Goal: Task Accomplishment & Management: Manage account settings

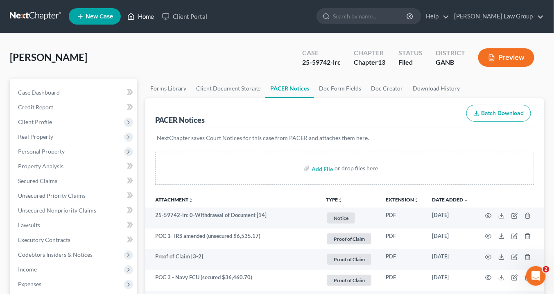
click at [149, 18] on link "Home" at bounding box center [140, 16] width 35 height 15
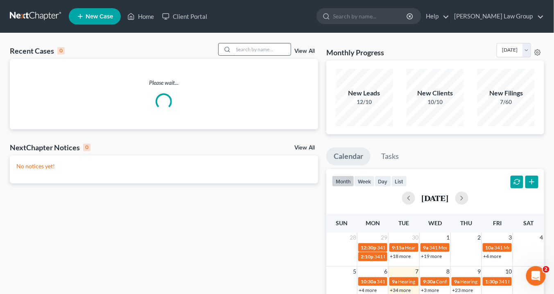
click at [256, 51] on input "search" at bounding box center [261, 49] width 57 height 12
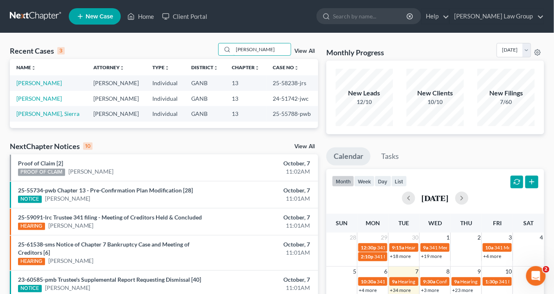
type input "[PERSON_NAME]"
click at [303, 51] on link "View All" at bounding box center [304, 51] width 20 height 6
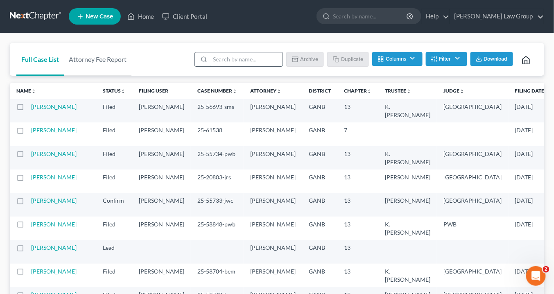
click at [242, 57] on input "search" at bounding box center [246, 59] width 72 height 14
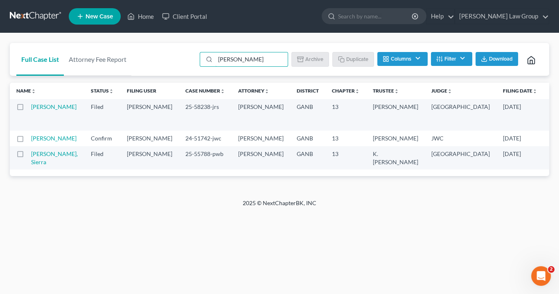
type input "[PERSON_NAME]"
click at [461, 59] on button "Filter" at bounding box center [451, 59] width 41 height 14
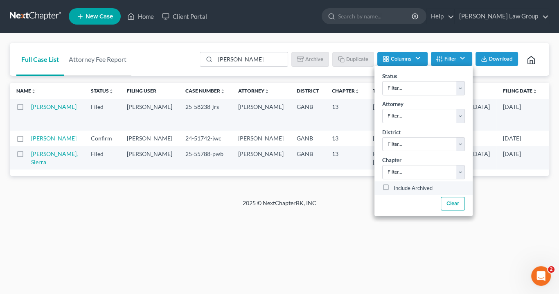
click at [394, 186] on label "Include Archived" at bounding box center [413, 188] width 39 height 10
click at [397, 186] on input "Include Archived" at bounding box center [399, 185] width 5 height 5
checkbox input "true"
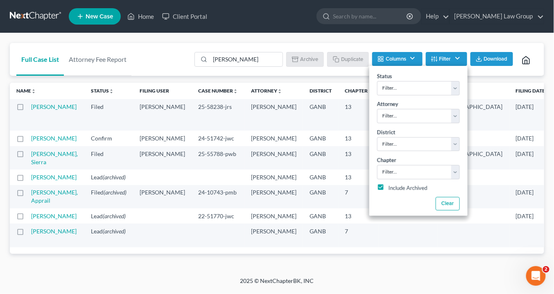
scroll to position [95, 0]
click at [41, 189] on link "[PERSON_NAME], Apprail" at bounding box center [54, 196] width 47 height 15
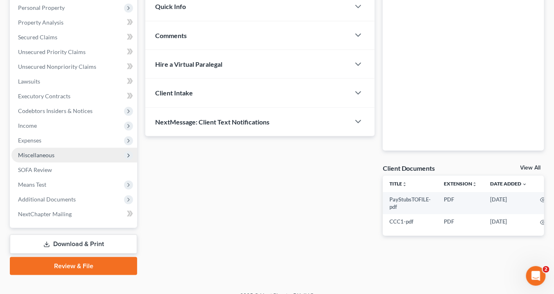
scroll to position [155, 0]
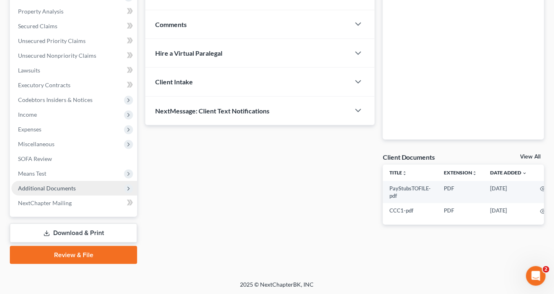
click at [62, 186] on span "Additional Documents" at bounding box center [47, 188] width 58 height 7
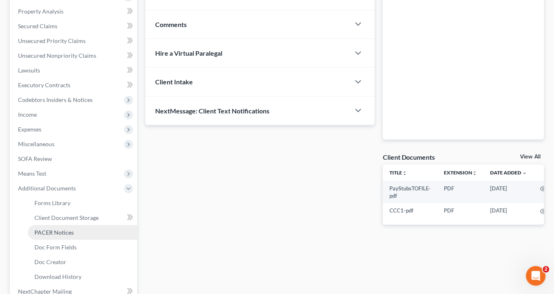
click at [65, 229] on span "PACER Notices" at bounding box center [53, 232] width 39 height 7
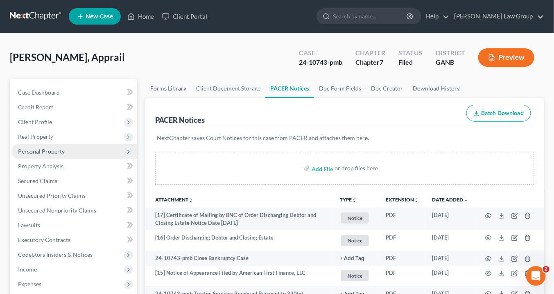
click at [52, 152] on span "Personal Property" at bounding box center [41, 151] width 47 height 7
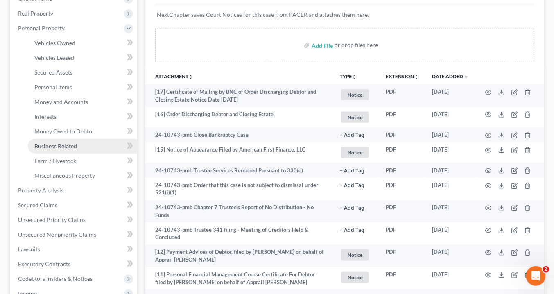
scroll to position [164, 0]
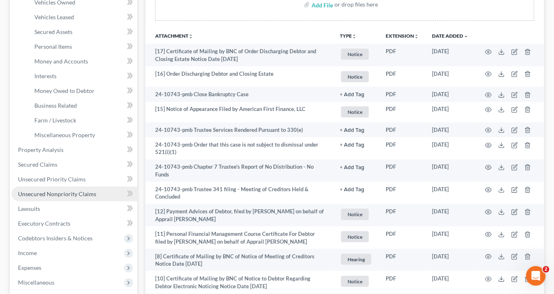
click at [50, 192] on span "Unsecured Nonpriority Claims" at bounding box center [57, 193] width 78 height 7
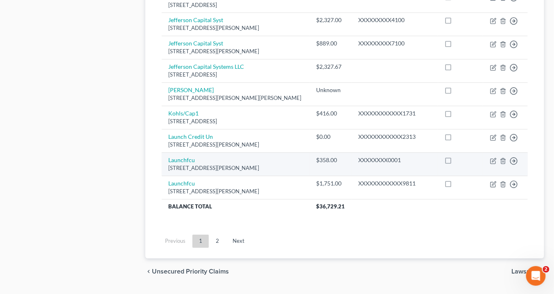
scroll to position [647, 0]
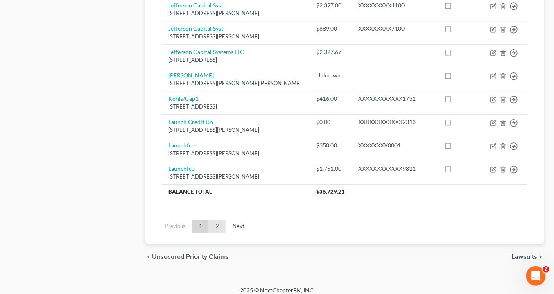
click at [214, 222] on link "2" at bounding box center [217, 226] width 16 height 13
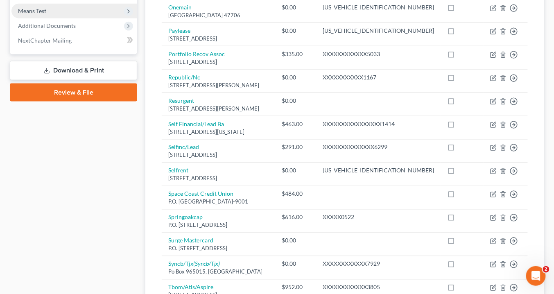
scroll to position [219, 0]
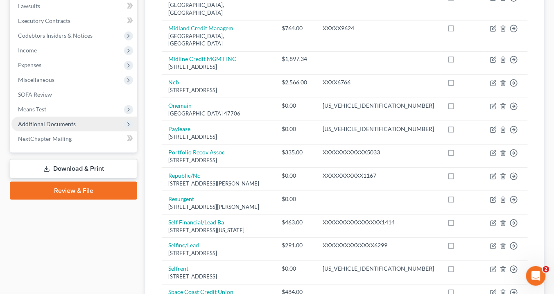
click at [77, 122] on span "Additional Documents" at bounding box center [74, 124] width 126 height 15
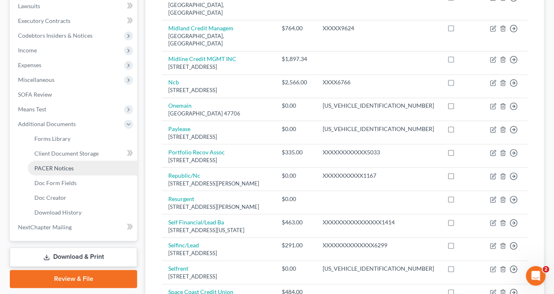
click at [75, 166] on link "PACER Notices" at bounding box center [82, 168] width 109 height 15
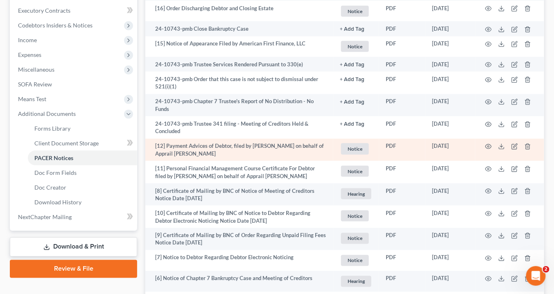
scroll to position [164, 0]
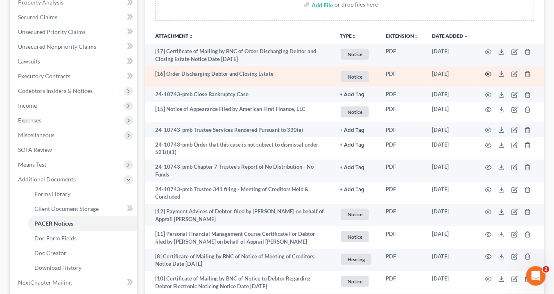
click at [491, 71] on icon "button" at bounding box center [488, 74] width 7 height 7
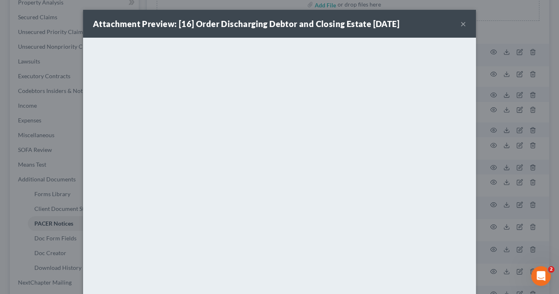
click at [462, 25] on button "×" at bounding box center [463, 24] width 6 height 10
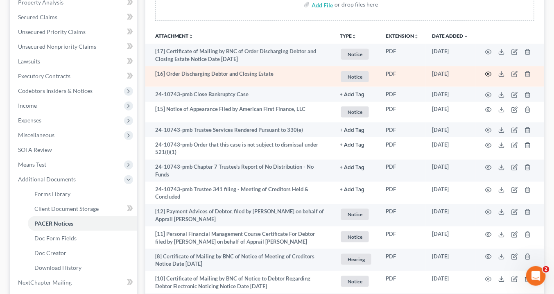
click at [488, 72] on icon "button" at bounding box center [488, 74] width 7 height 7
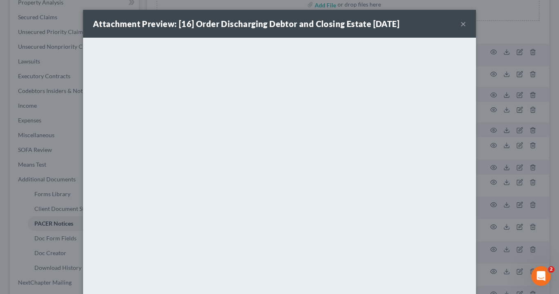
click at [461, 23] on button "×" at bounding box center [463, 24] width 6 height 10
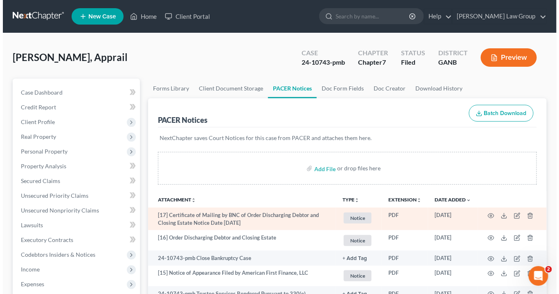
scroll to position [98, 0]
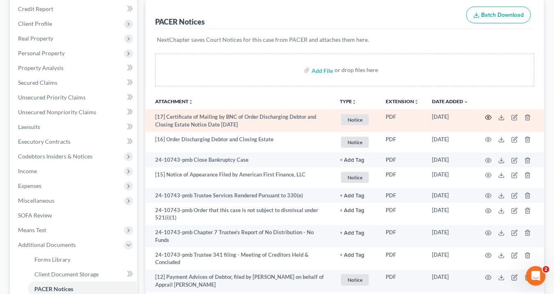
click at [489, 117] on circle "button" at bounding box center [488, 118] width 2 height 2
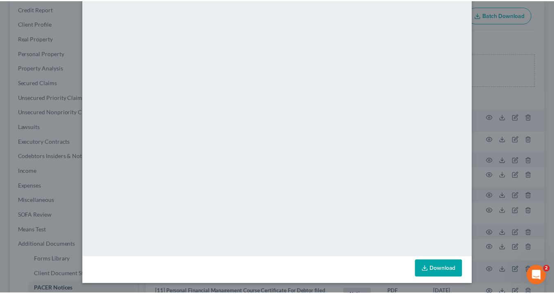
scroll to position [0, 0]
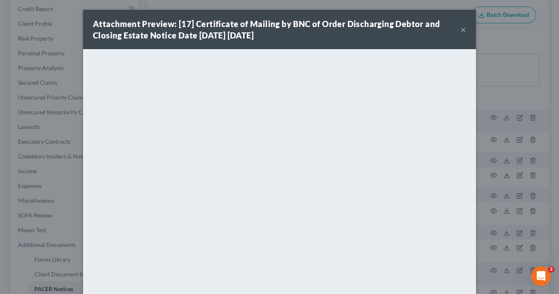
click at [460, 28] on div "Attachment Preview: [17] Certificate of Mailing by BNC of Order Discharging Deb…" at bounding box center [279, 29] width 393 height 39
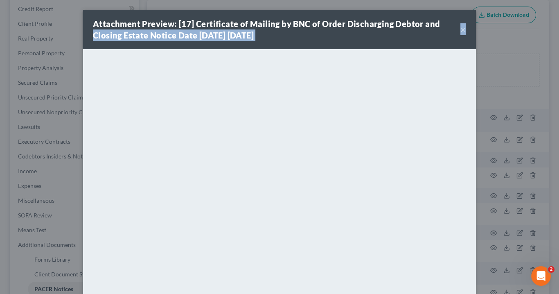
click at [460, 27] on button "×" at bounding box center [463, 30] width 6 height 10
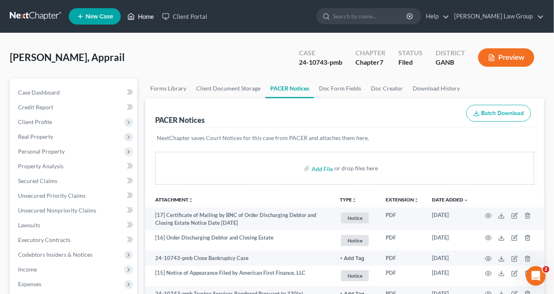
drag, startPoint x: 146, startPoint y: 18, endPoint x: 181, endPoint y: 26, distance: 36.4
click at [146, 18] on link "Home" at bounding box center [140, 16] width 35 height 15
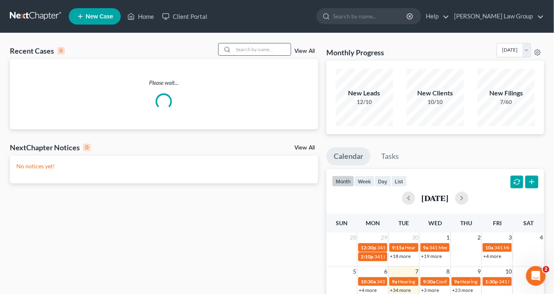
click at [267, 49] on input "search" at bounding box center [261, 49] width 57 height 12
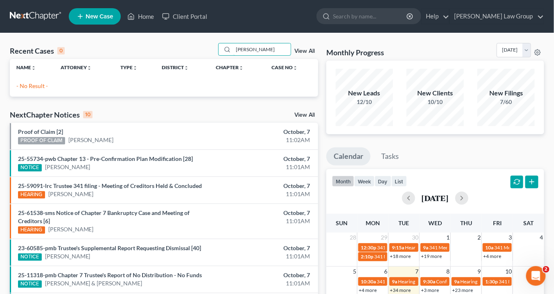
drag, startPoint x: 262, startPoint y: 49, endPoint x: 211, endPoint y: 47, distance: 50.8
click at [211, 47] on div "Recent Cases 0 [PERSON_NAME] View All" at bounding box center [164, 51] width 308 height 16
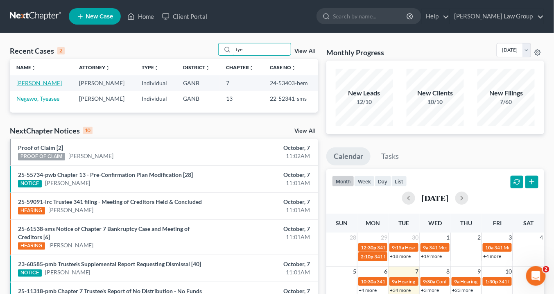
type input "tye"
click at [40, 83] on link "[PERSON_NAME]" at bounding box center [38, 82] width 45 height 7
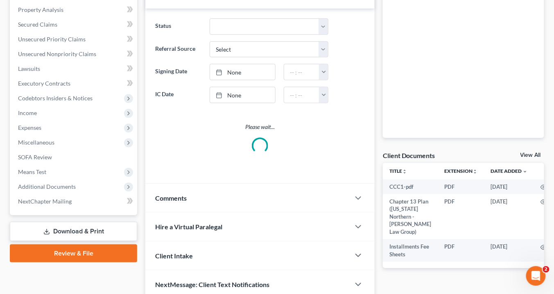
scroll to position [189, 0]
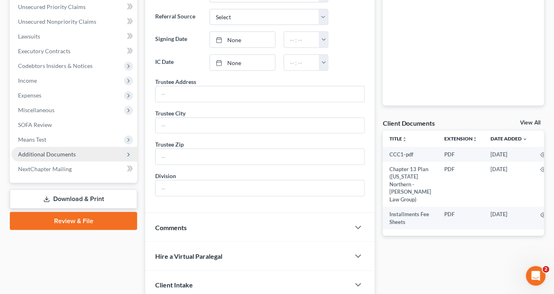
click at [62, 151] on span "Additional Documents" at bounding box center [47, 154] width 58 height 7
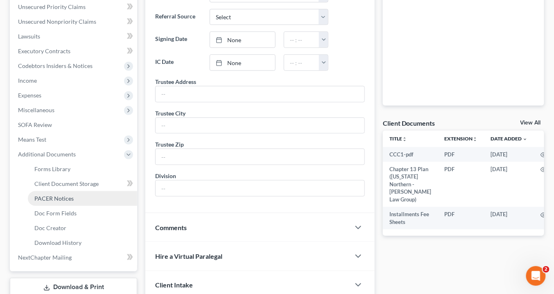
click at [73, 196] on link "PACER Notices" at bounding box center [82, 198] width 109 height 15
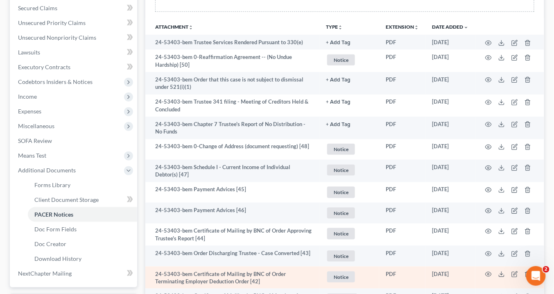
scroll to position [131, 0]
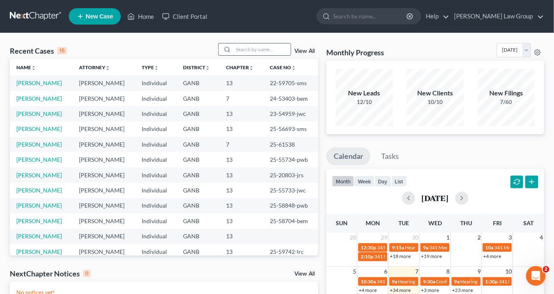
click at [240, 49] on input "search" at bounding box center [261, 49] width 57 height 12
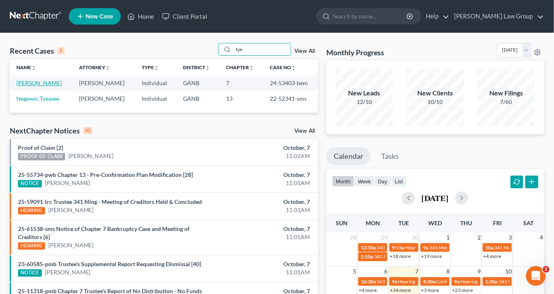
type input "tye"
click at [36, 83] on link "[PERSON_NAME]" at bounding box center [38, 82] width 45 height 7
select select "0"
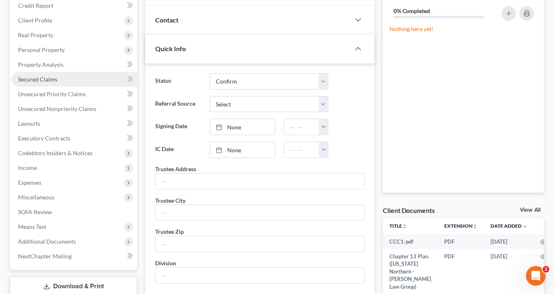
scroll to position [98, 0]
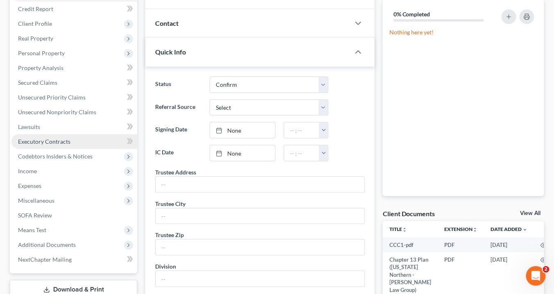
click at [45, 141] on span "Executory Contracts" at bounding box center [44, 141] width 52 height 7
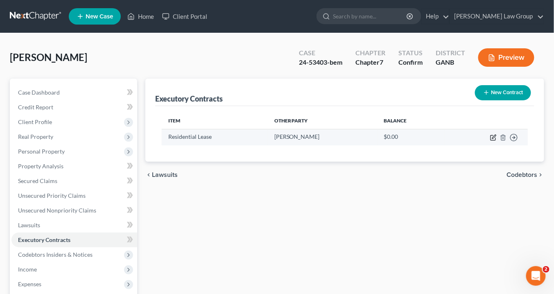
click at [492, 136] on icon "button" at bounding box center [493, 137] width 7 height 7
select select "3"
select select "10"
select select "0"
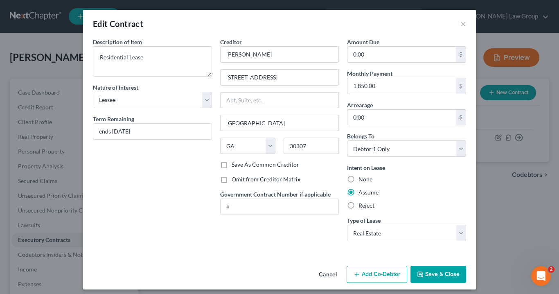
click at [439, 269] on button "Save & Close" at bounding box center [439, 274] width 56 height 17
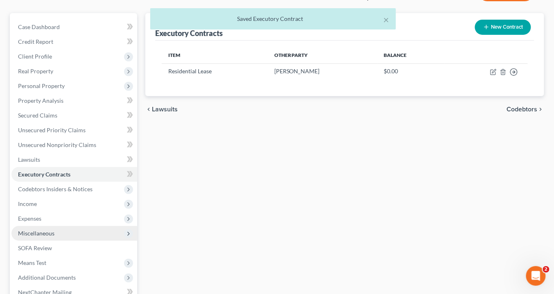
scroll to position [155, 0]
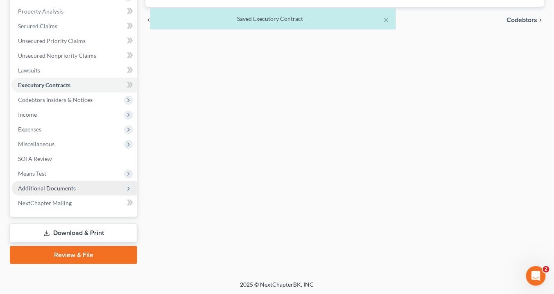
click at [61, 186] on span "Additional Documents" at bounding box center [47, 188] width 58 height 7
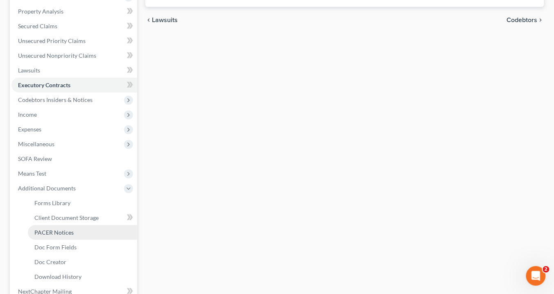
click at [57, 231] on span "PACER Notices" at bounding box center [53, 232] width 39 height 7
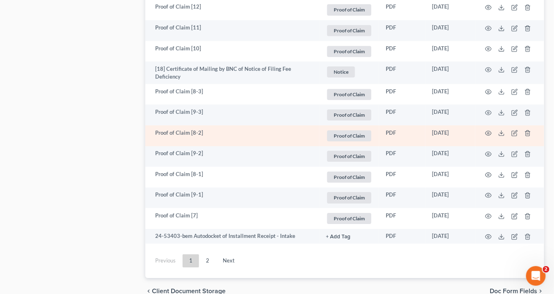
scroll to position [1597, 0]
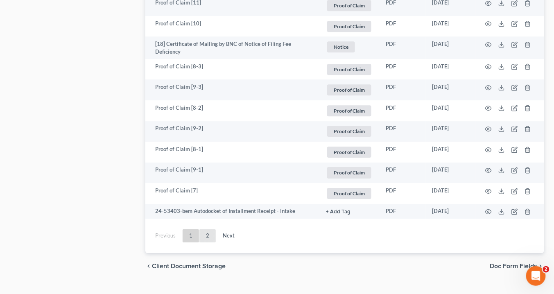
click at [208, 229] on link "2" at bounding box center [207, 235] width 16 height 13
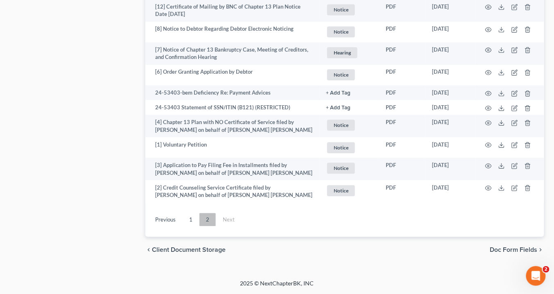
scroll to position [548, 0]
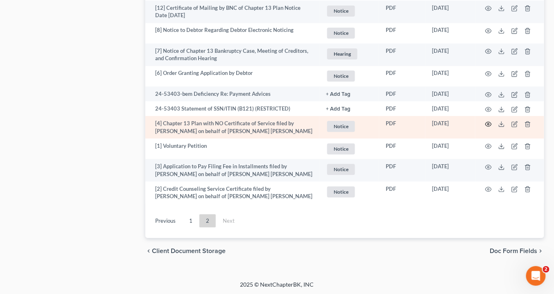
click at [492, 122] on icon "button" at bounding box center [488, 124] width 6 height 5
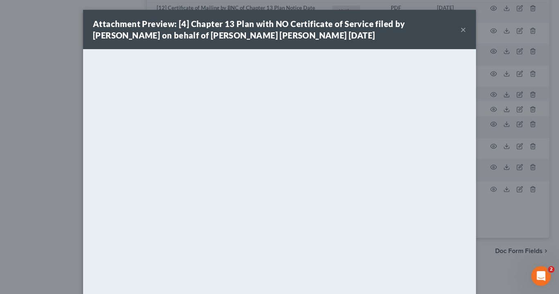
click at [460, 29] on button "×" at bounding box center [463, 30] width 6 height 10
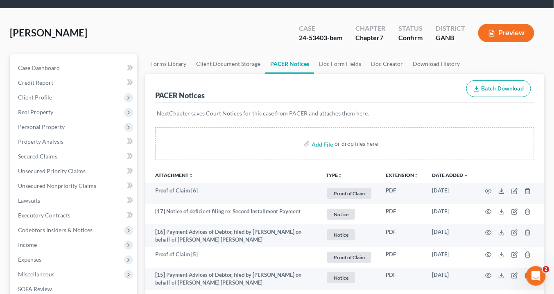
scroll to position [24, 0]
